Goal: Find specific page/section: Find specific page/section

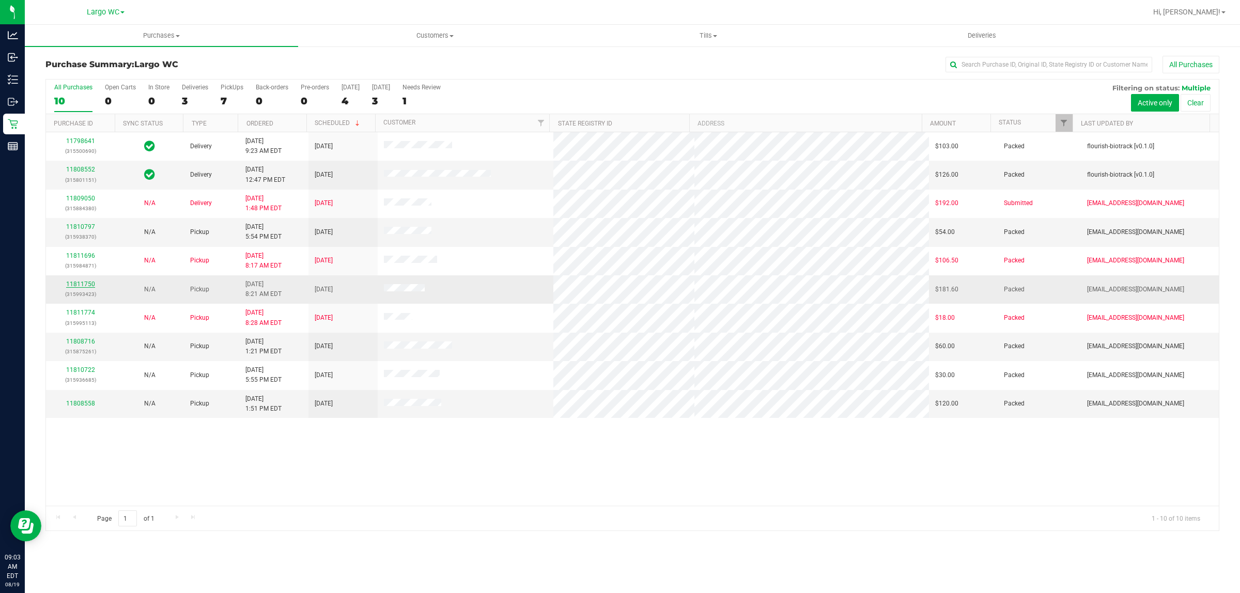
click at [89, 287] on link "11811750" at bounding box center [80, 284] width 29 height 7
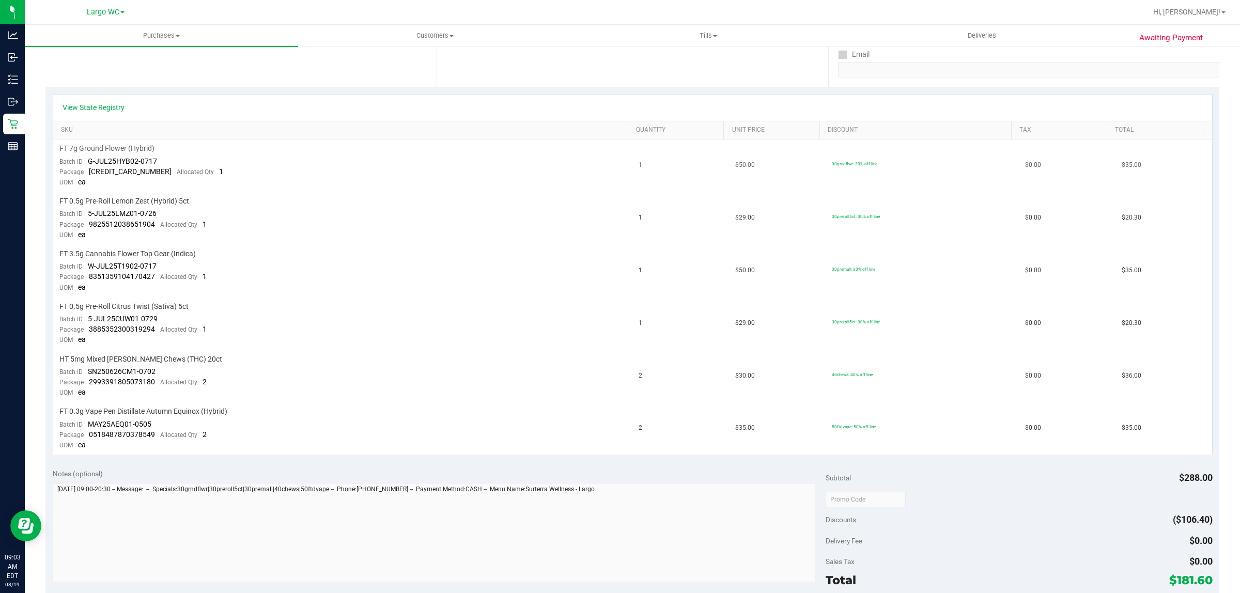
scroll to position [48, 0]
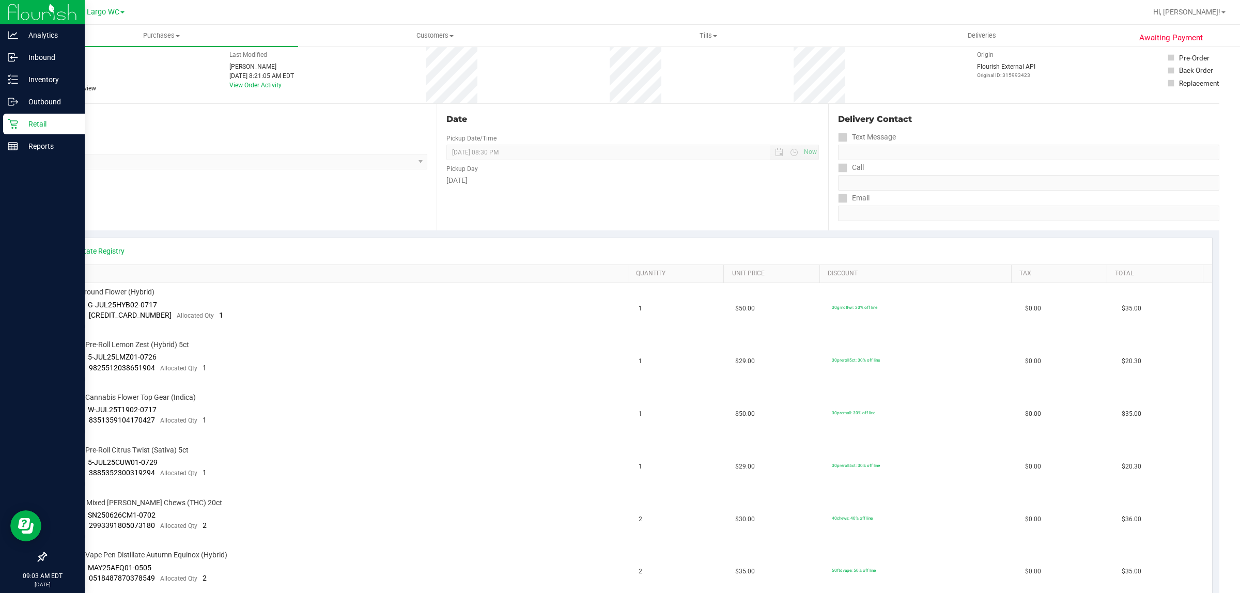
click at [23, 122] on p "Retail" at bounding box center [49, 124] width 62 height 12
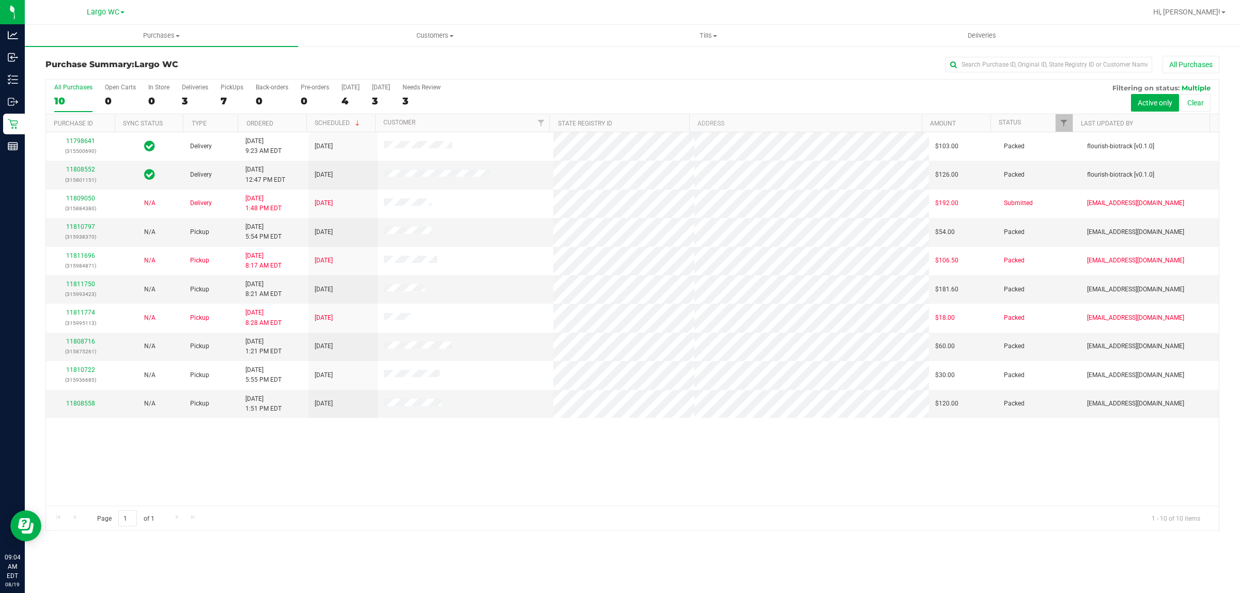
drag, startPoint x: 264, startPoint y: 467, endPoint x: 311, endPoint y: 443, distance: 53.2
click at [263, 468] on div "11798641 (315500690) Delivery [DATE] 9:23 AM EDT 8/20/2025 $103.00 Packed flour…" at bounding box center [632, 319] width 1173 height 374
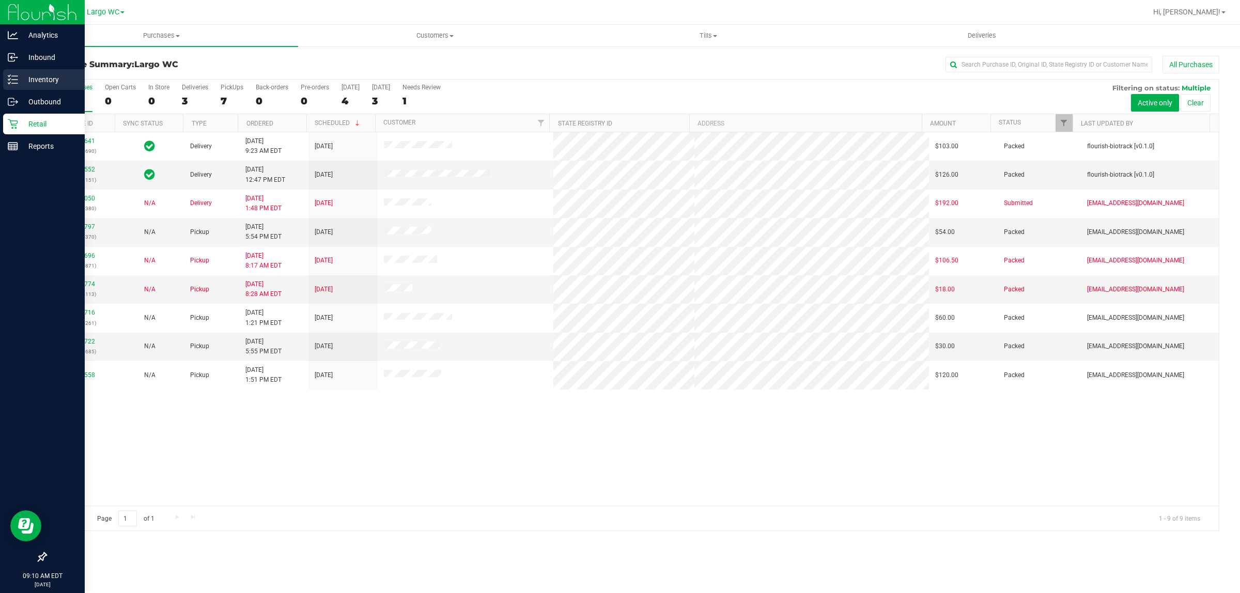
click at [49, 84] on p "Inventory" at bounding box center [49, 79] width 62 height 12
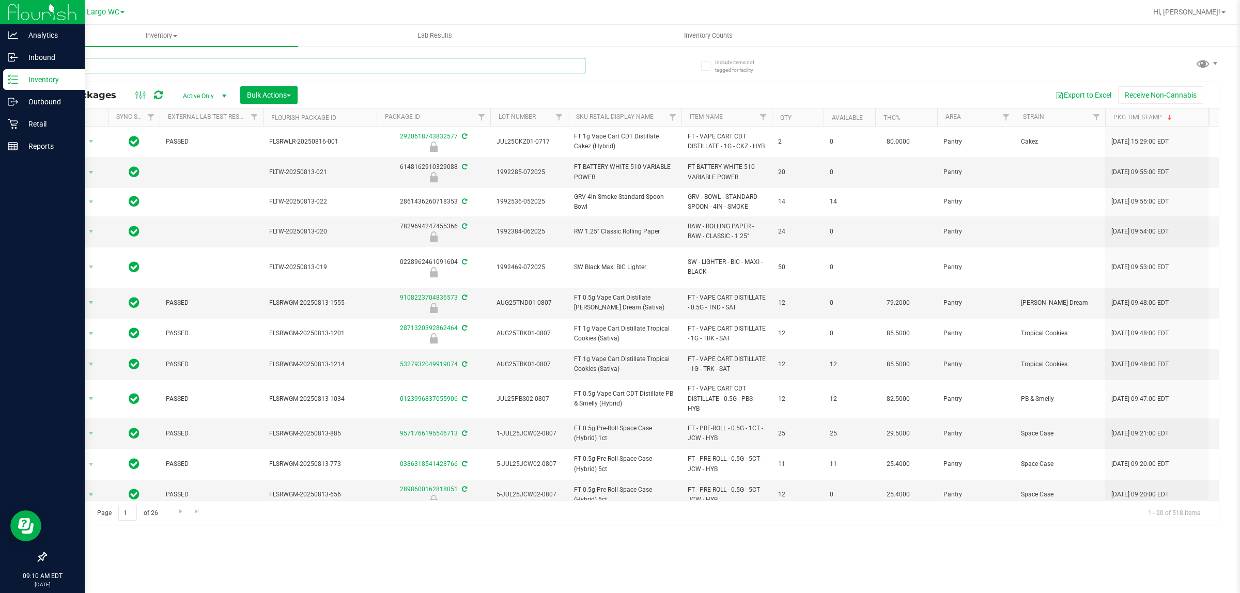
click at [313, 63] on input "text" at bounding box center [315, 66] width 540 height 16
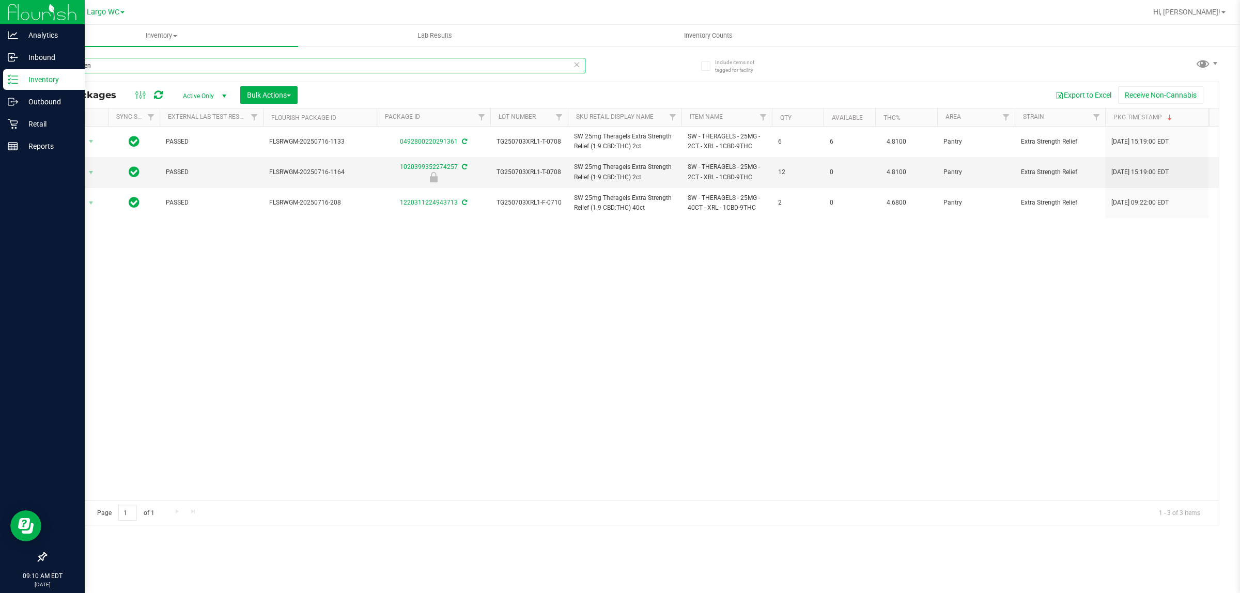
type input "extra stren"
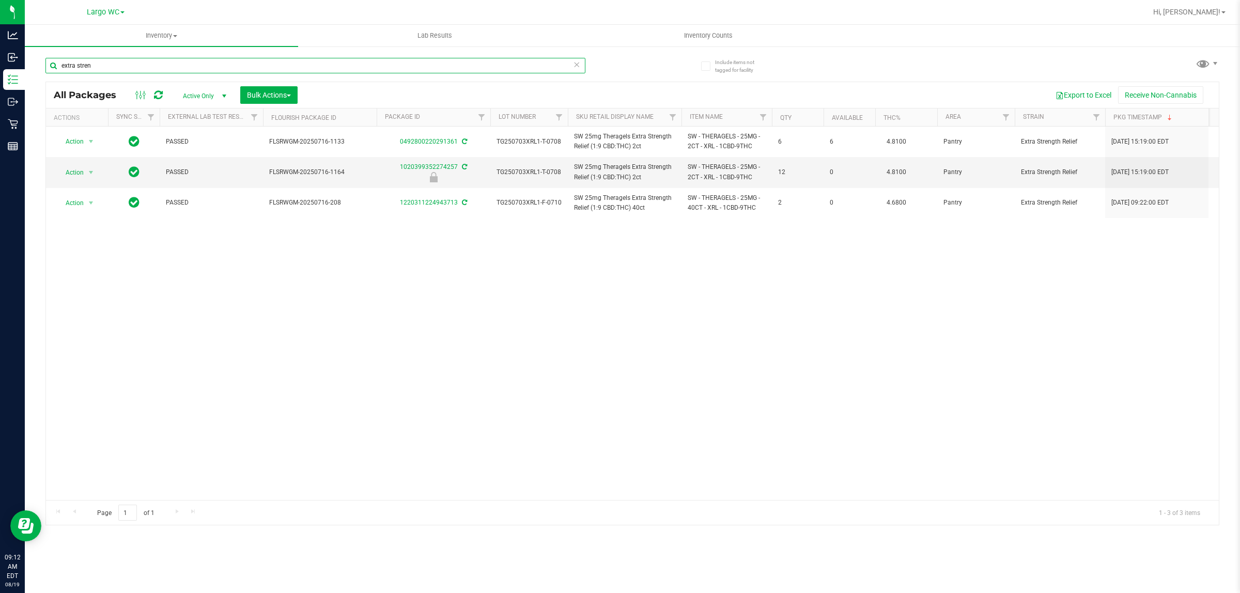
click at [572, 62] on input "extra stren" at bounding box center [315, 66] width 540 height 16
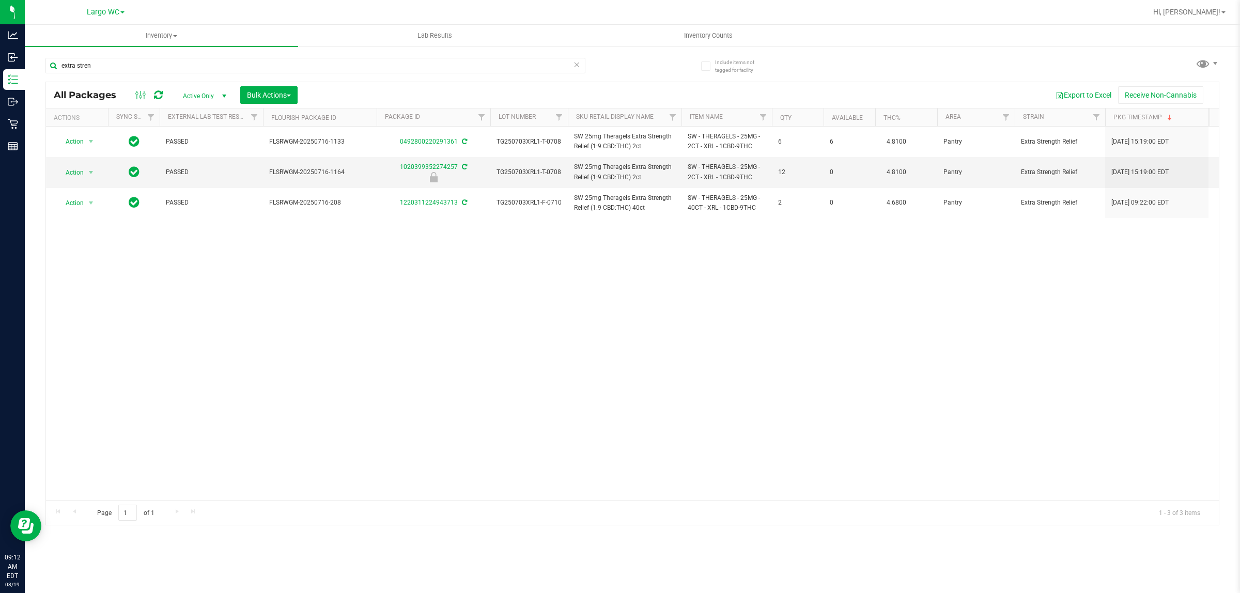
click at [577, 66] on icon at bounding box center [576, 64] width 7 height 12
